Goal: Complete application form

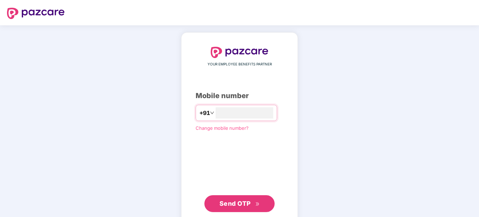
type input "*"
type input "**********"
click at [257, 207] on span "Send OTP" at bounding box center [239, 203] width 40 height 10
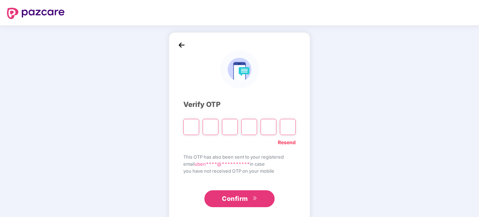
type input "*"
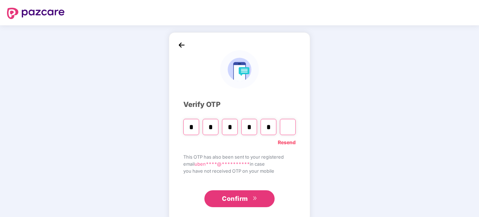
type input "*"
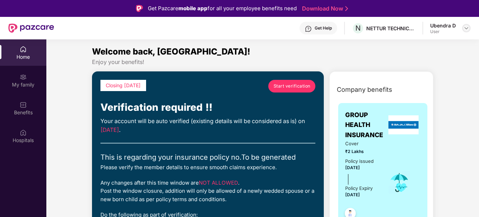
click at [467, 27] on img at bounding box center [466, 28] width 6 height 6
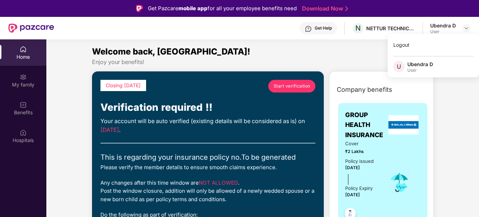
click at [446, 27] on div "Ubendra D" at bounding box center [443, 25] width 26 height 7
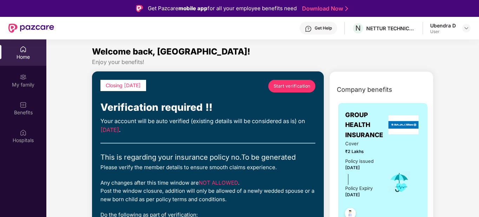
click at [304, 86] on span "Start verification" at bounding box center [291, 85] width 37 height 7
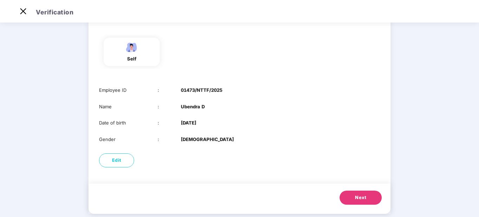
scroll to position [61, 0]
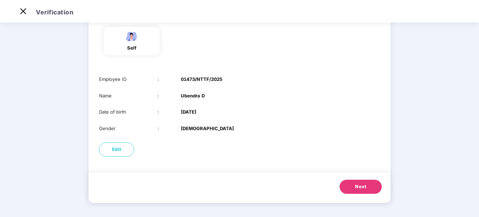
click at [367, 185] on button "Next" at bounding box center [360, 186] width 42 height 14
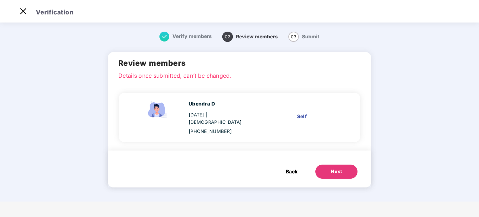
scroll to position [0, 0]
click at [228, 127] on div "[PHONE_NUMBER]" at bounding box center [220, 130] width 65 height 7
drag, startPoint x: 228, startPoint y: 126, endPoint x: 218, endPoint y: 126, distance: 9.9
click at [218, 127] on div "[PHONE_NUMBER]" at bounding box center [220, 130] width 65 height 7
click at [214, 130] on div "Ubendra D [DATE] | [DEMOGRAPHIC_DATA] [PHONE_NUMBER] Self" at bounding box center [239, 117] width 241 height 49
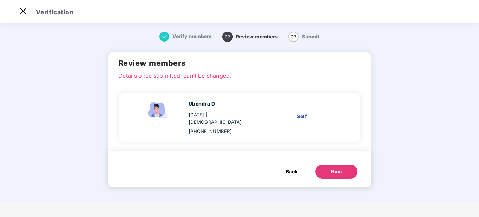
click at [324, 165] on button "Next" at bounding box center [336, 171] width 42 height 14
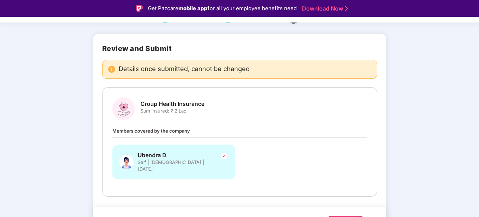
scroll to position [47, 0]
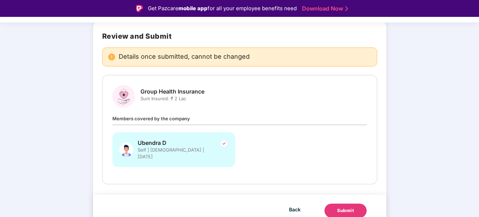
click at [187, 118] on span "Members covered by the company" at bounding box center [151, 118] width 78 height 6
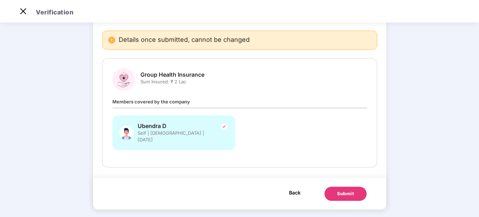
click at [296, 188] on span "Back" at bounding box center [295, 192] width 12 height 9
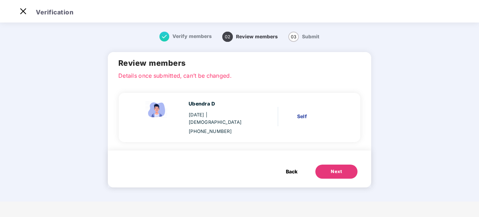
scroll to position [0, 0]
click at [290, 167] on span "Back" at bounding box center [292, 171] width 12 height 8
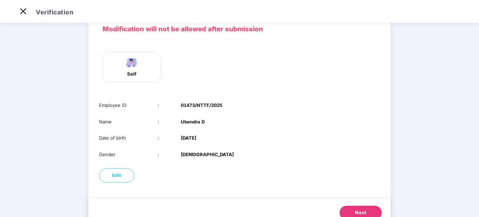
scroll to position [61, 0]
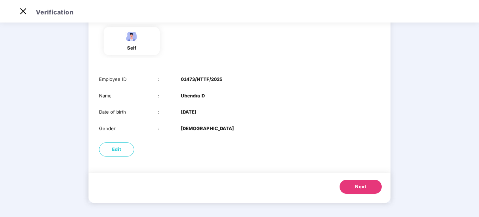
click at [358, 185] on span "Next" at bounding box center [360, 186] width 11 height 7
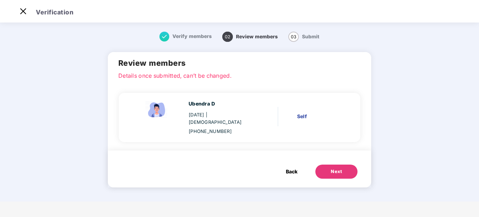
scroll to position [0, 0]
click at [330, 164] on button "Next" at bounding box center [336, 171] width 42 height 14
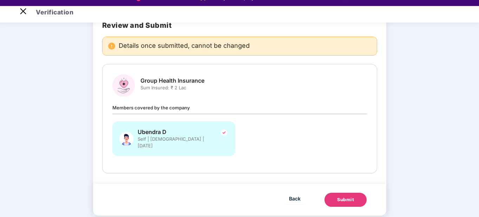
scroll to position [17, 0]
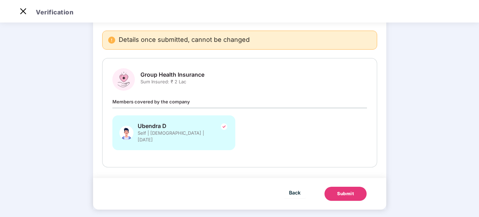
click at [335, 187] on button "Submit" at bounding box center [345, 193] width 42 height 14
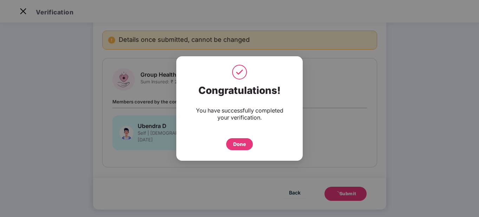
click at [242, 145] on div "Done" at bounding box center [239, 144] width 13 height 8
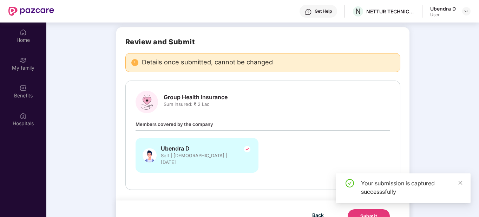
scroll to position [39, 0]
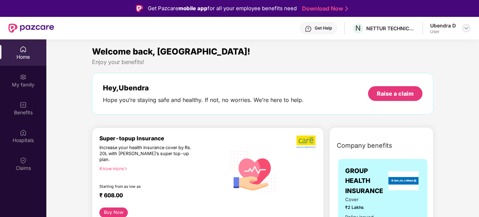
click at [467, 28] on img at bounding box center [466, 28] width 6 height 6
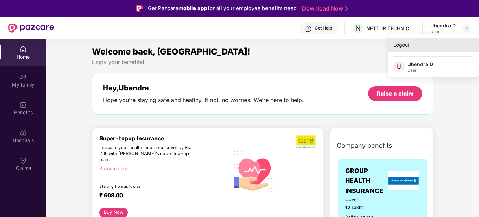
click at [408, 44] on div "Logout" at bounding box center [432, 45] width 91 height 14
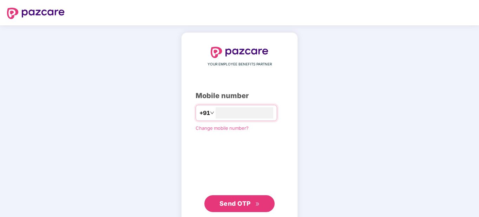
click at [245, 196] on button "Send OTP" at bounding box center [239, 203] width 70 height 17
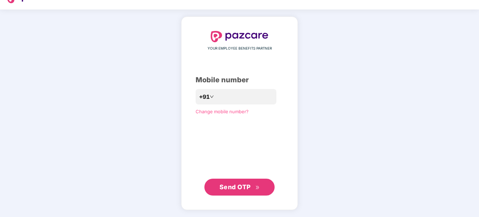
click at [251, 183] on span "Send OTP" at bounding box center [239, 187] width 40 height 10
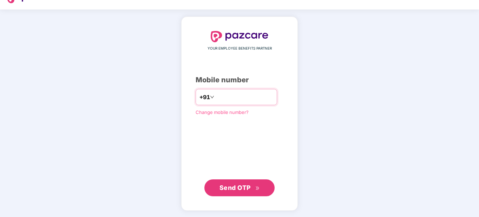
click at [244, 96] on input "**********" at bounding box center [244, 96] width 58 height 11
type input "*"
click at [247, 191] on span "Send OTP" at bounding box center [239, 187] width 40 height 10
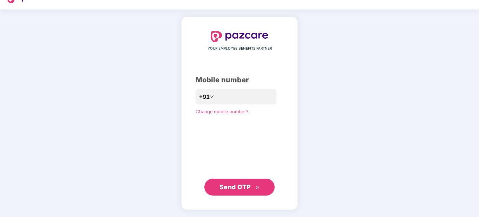
click at [255, 188] on icon "double-right" at bounding box center [257, 187] width 5 height 5
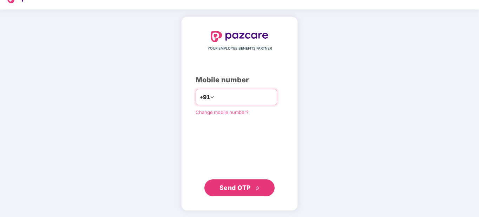
click at [257, 95] on input "**********" at bounding box center [244, 96] width 58 height 11
type input "*"
click at [250, 187] on span "Send OTP" at bounding box center [234, 187] width 31 height 7
click at [257, 97] on input "**********" at bounding box center [244, 96] width 58 height 11
type input "*"
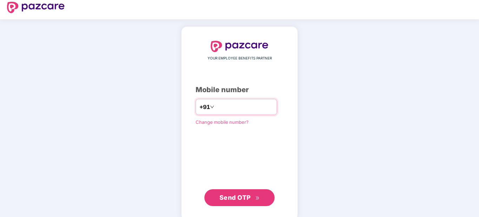
scroll to position [0, 0]
